Goal: Navigation & Orientation: Find specific page/section

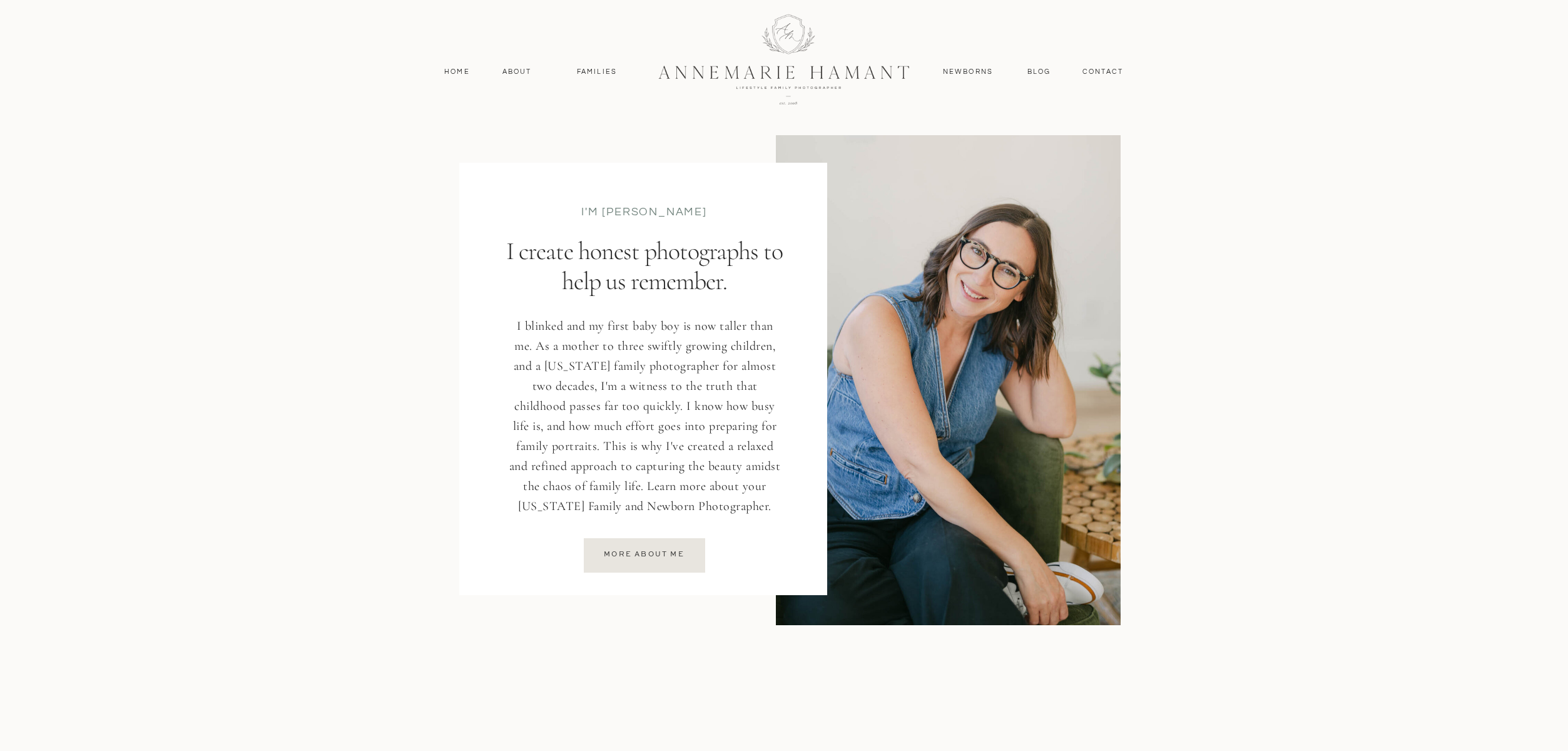
scroll to position [1607, 0]
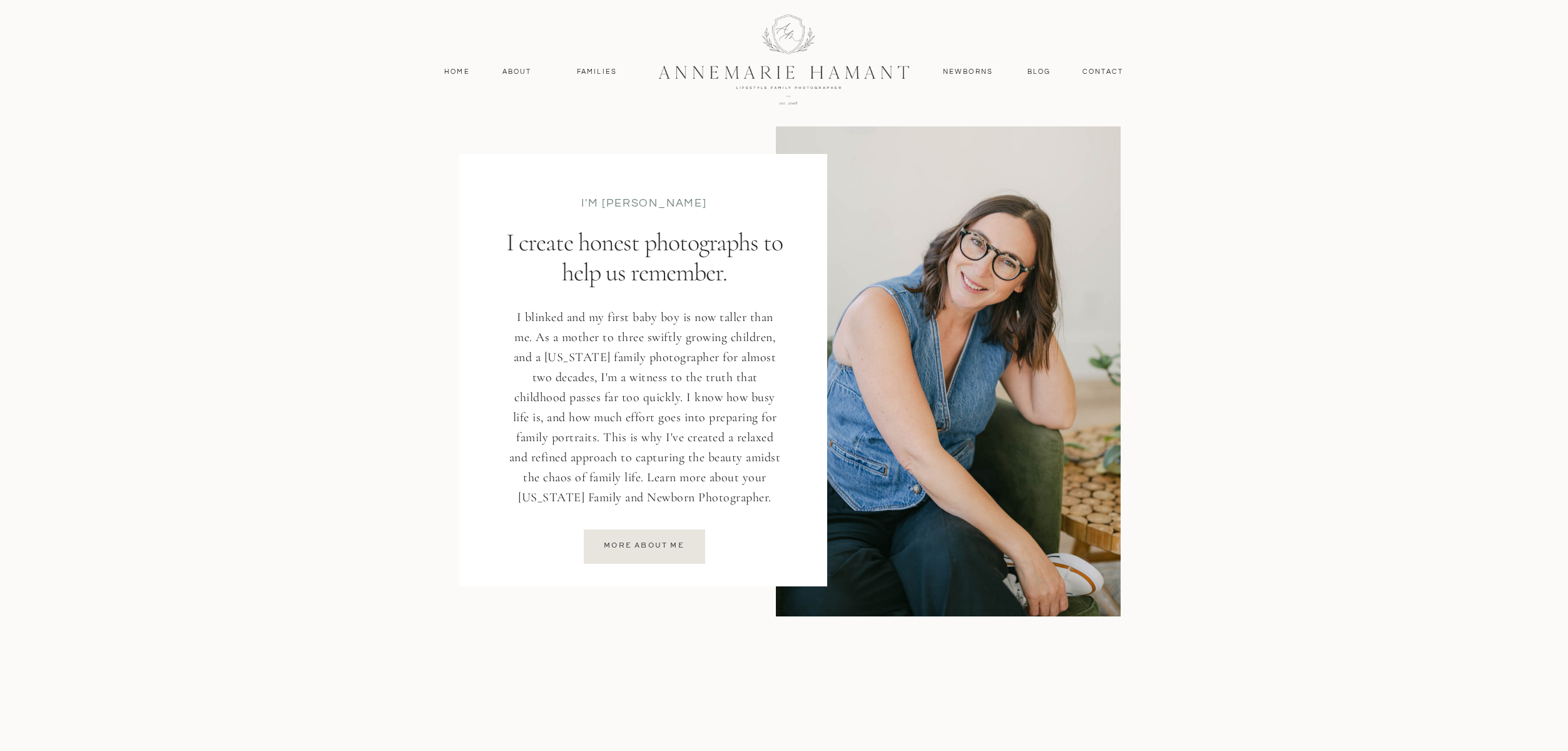
drag, startPoint x: 583, startPoint y: 197, endPoint x: 767, endPoint y: 548, distance: 396.3
click at [767, 548] on div "I'm AnneMarie I create honest photographs to help us remember. I blinked and my…" at bounding box center [784, 348] width 751 height 569
click at [722, 469] on p "I blinked and my first baby boy is now taller than me. As a mother to three swi…" at bounding box center [644, 409] width 277 height 204
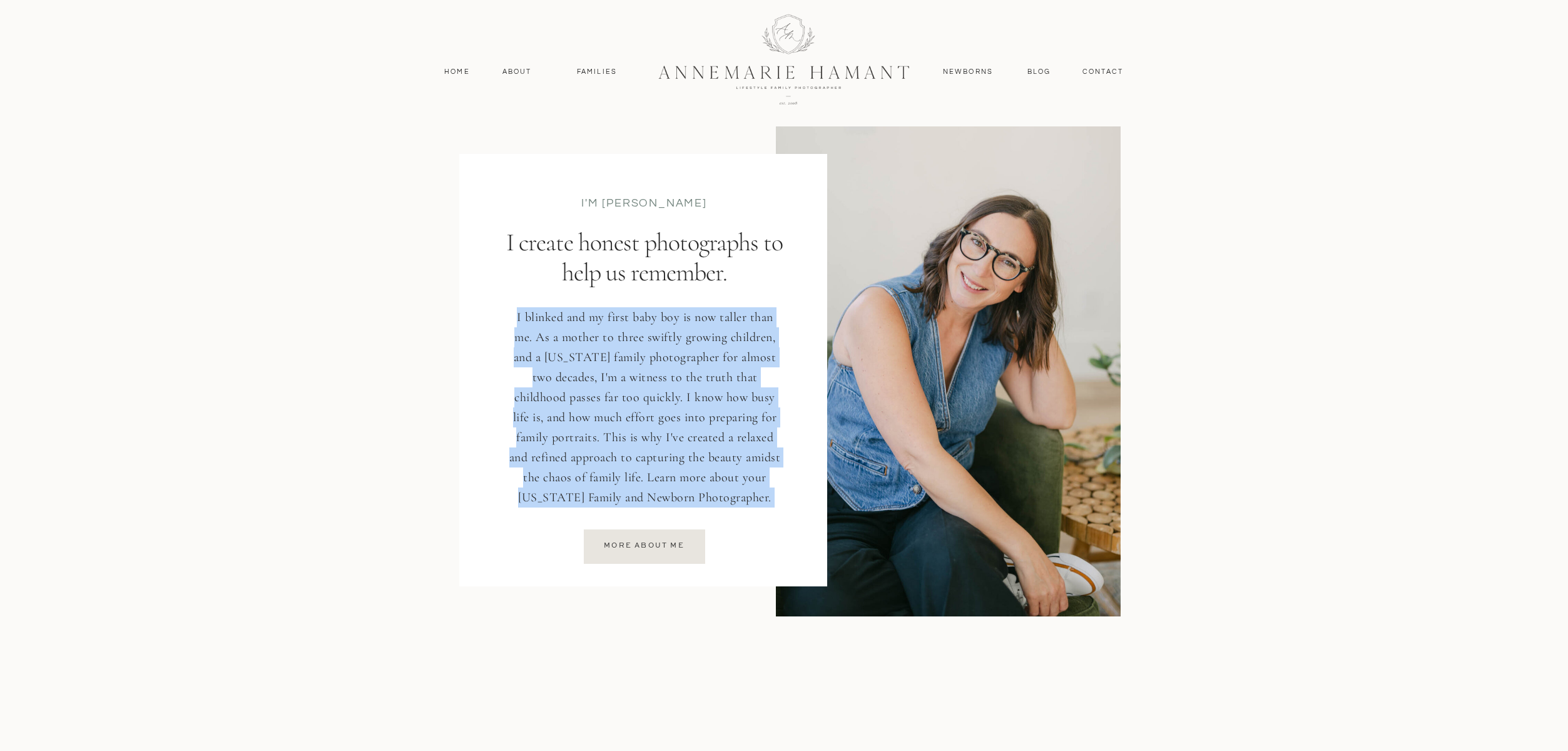
click at [722, 469] on p "I blinked and my first baby boy is now taller than me. As a mother to three swi…" at bounding box center [644, 409] width 277 height 204
click at [675, 416] on p "I blinked and my first baby boy is now taller than me. As a mother to three swi…" at bounding box center [644, 409] width 277 height 204
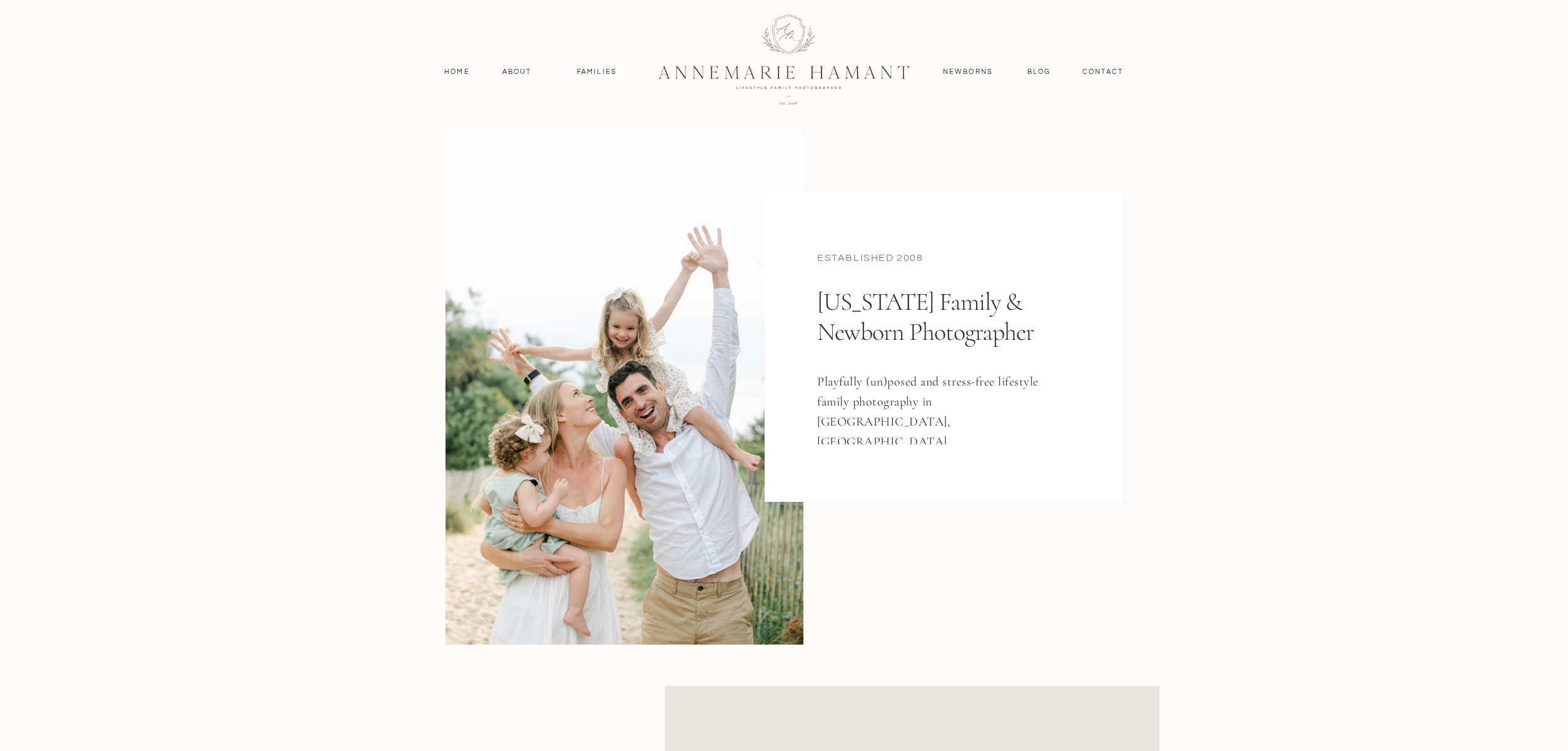
scroll to position [0, 0]
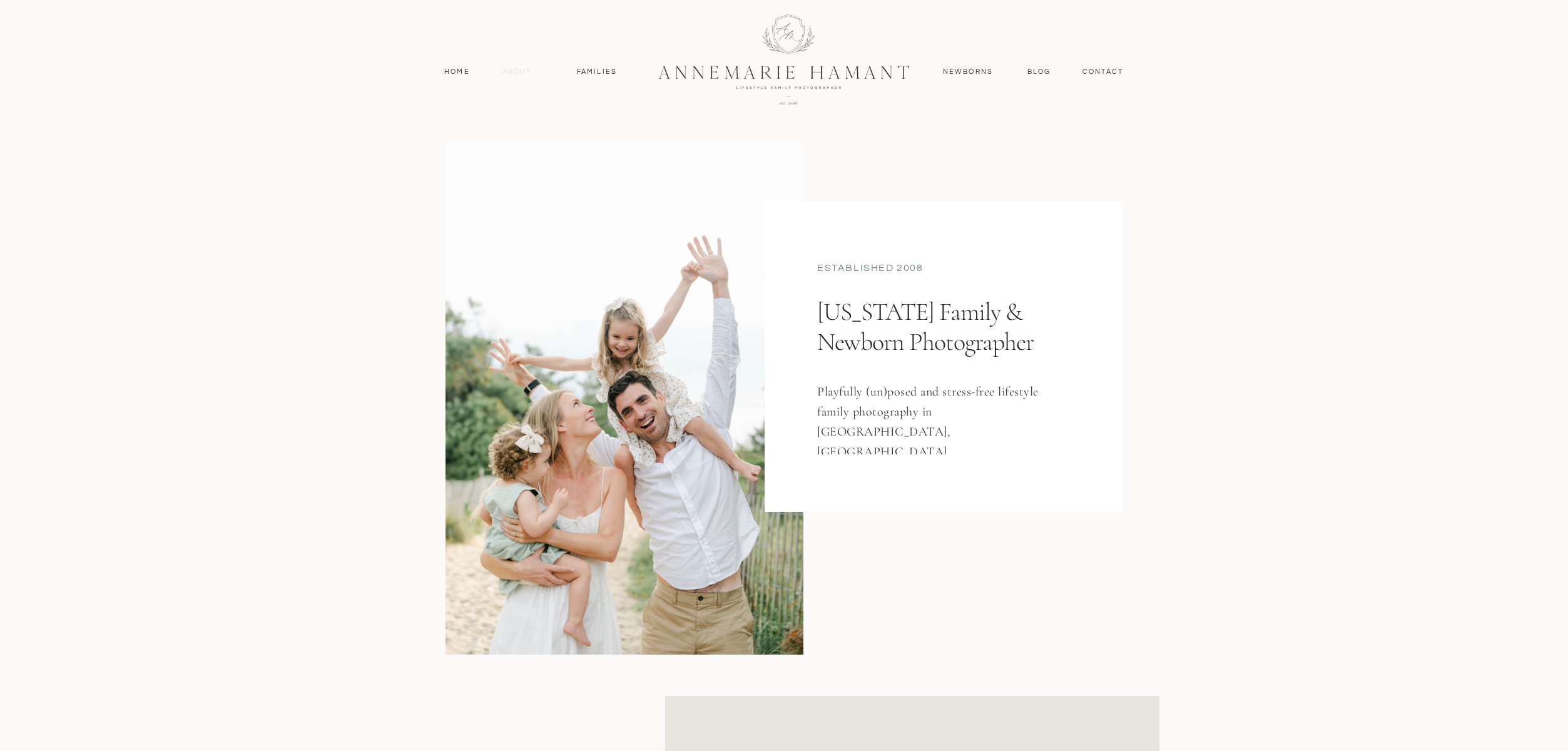
click at [501, 72] on nav "About" at bounding box center [516, 72] width 36 height 11
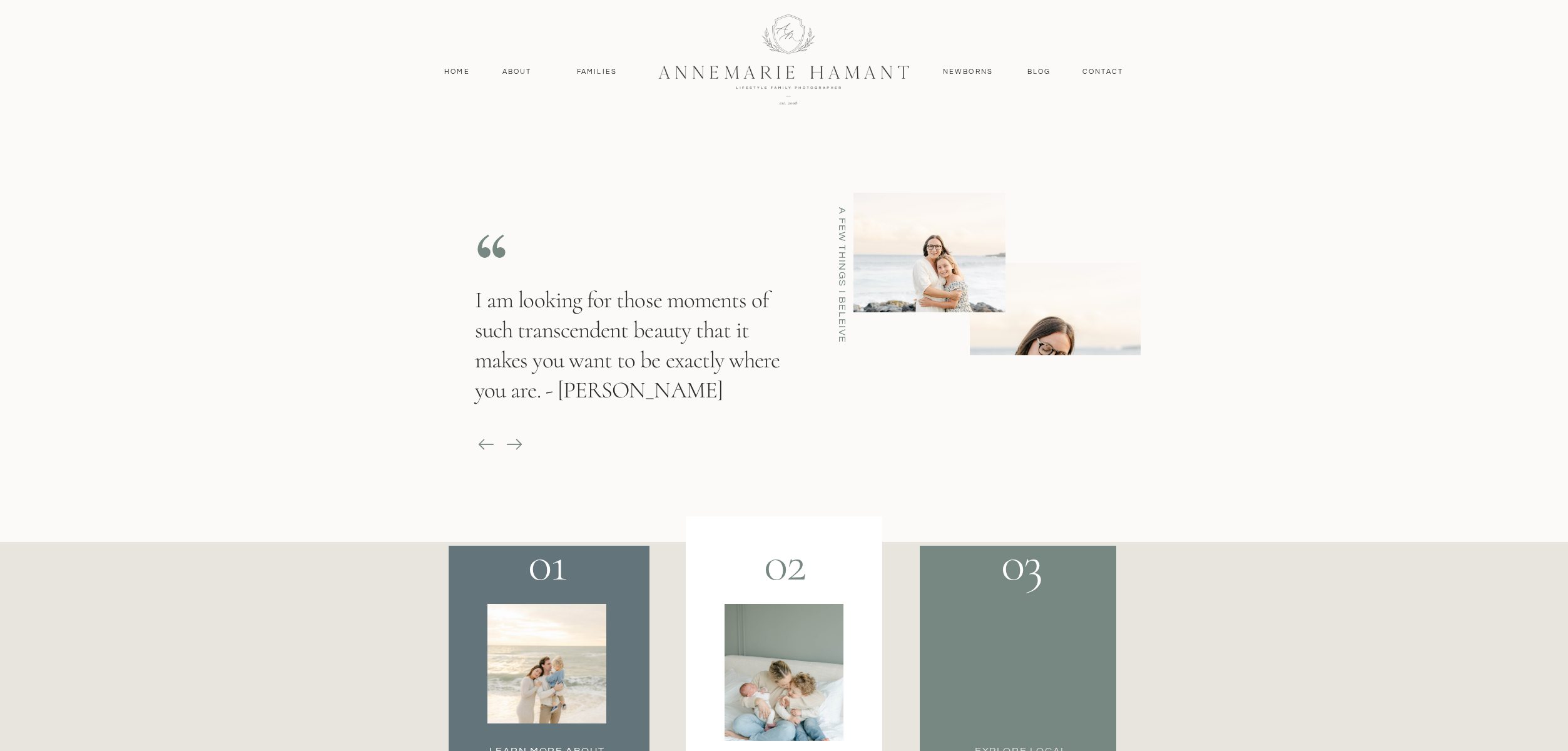
scroll to position [1824, 0]
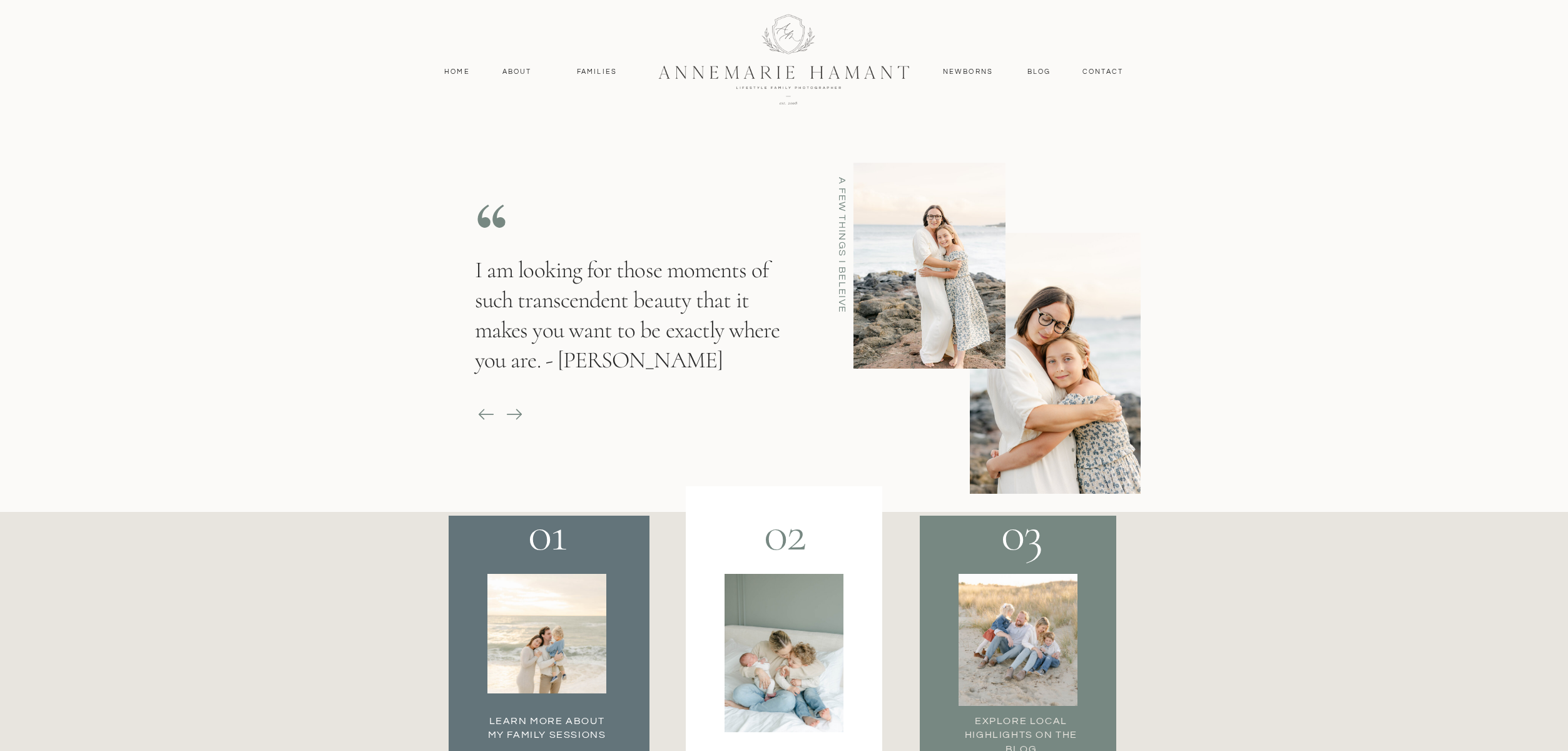
click at [504, 416] on div "Blog contact Newborns Families About Home Home About Families Newborns Contact …" at bounding box center [784, 165] width 1568 height 3979
click at [518, 416] on icon at bounding box center [515, 414] width 18 height 18
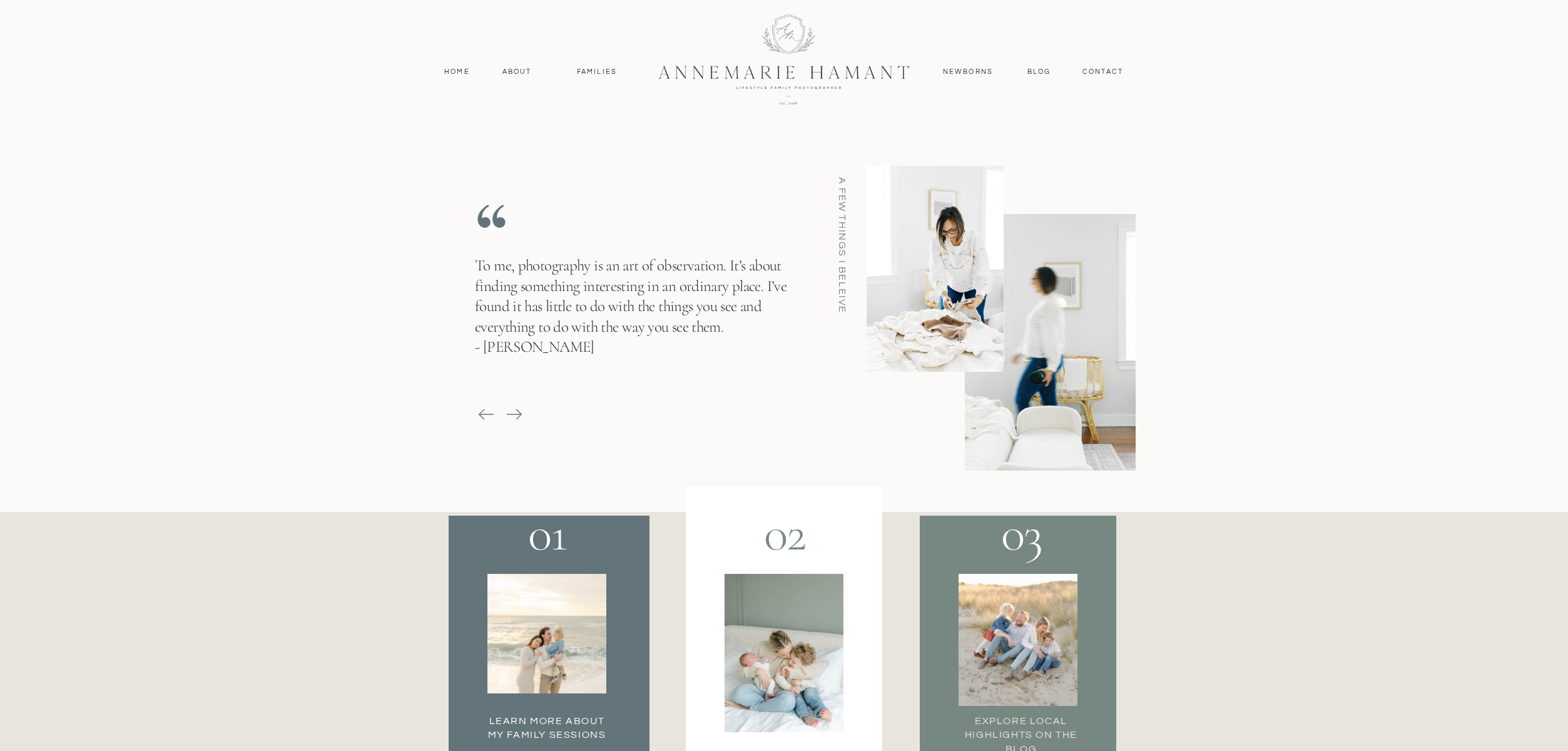
click at [518, 416] on icon at bounding box center [515, 414] width 18 height 18
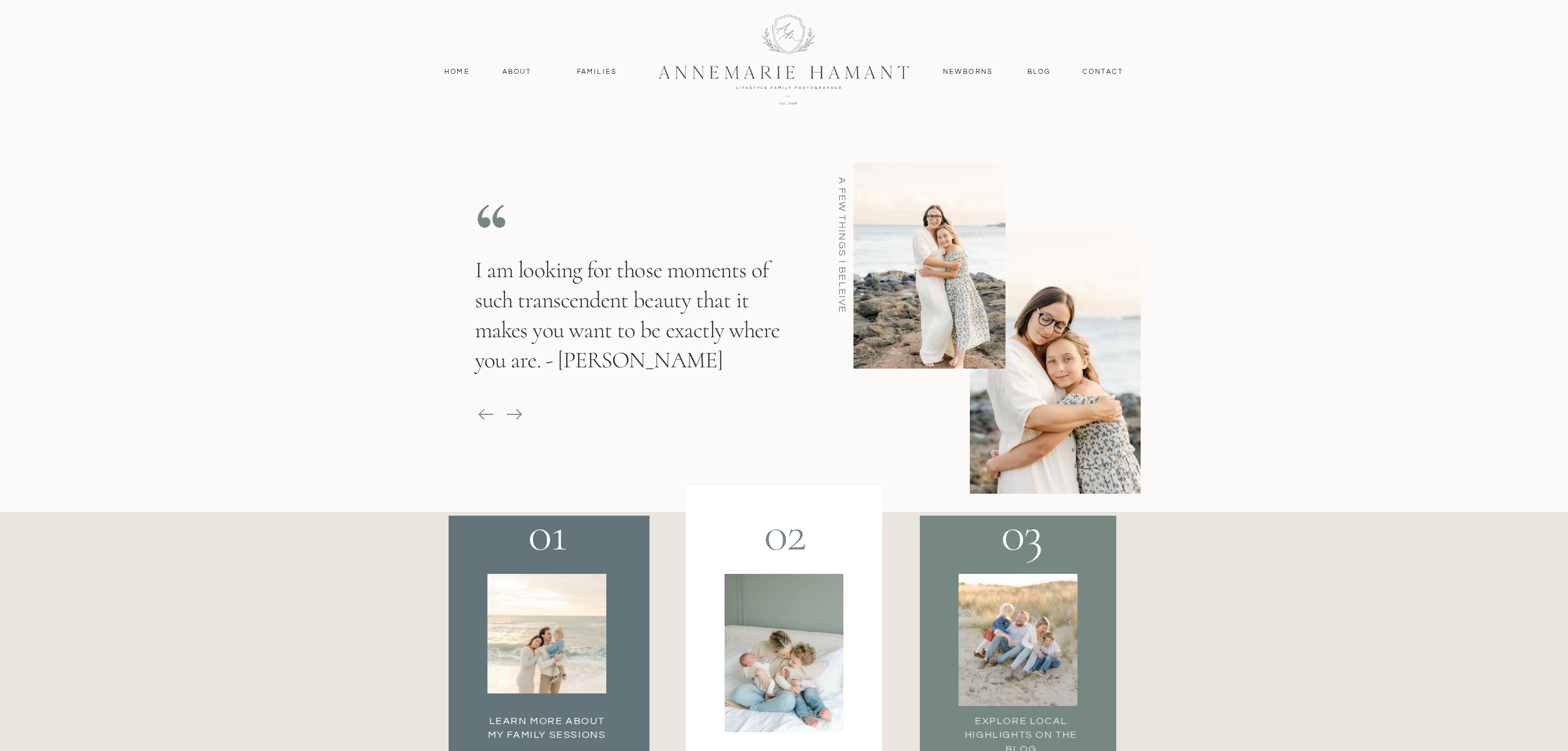
click at [518, 416] on icon at bounding box center [515, 414] width 18 height 18
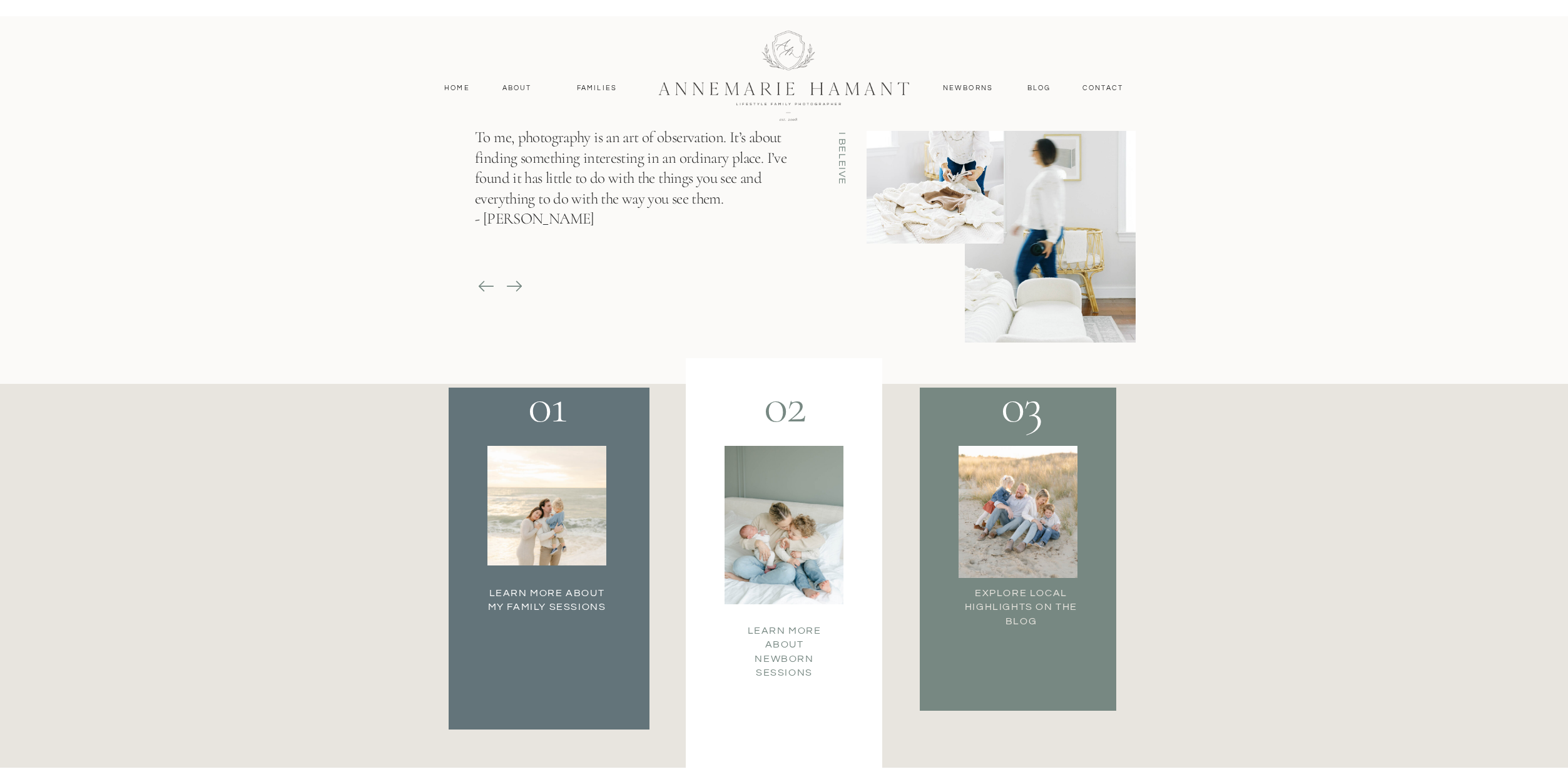
scroll to position [2119, 0]
